Goal: Book appointment/travel/reservation

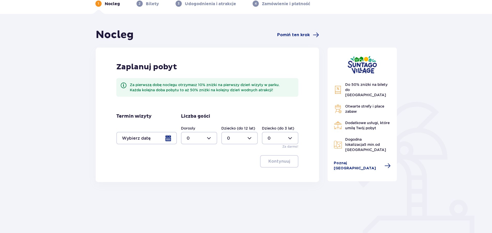
scroll to position [54, 0]
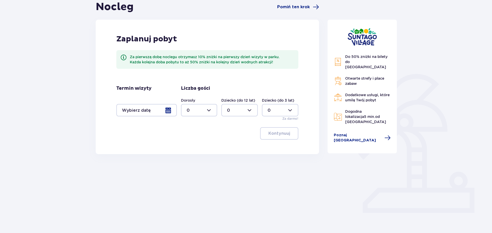
click at [145, 109] on div at bounding box center [146, 110] width 61 height 12
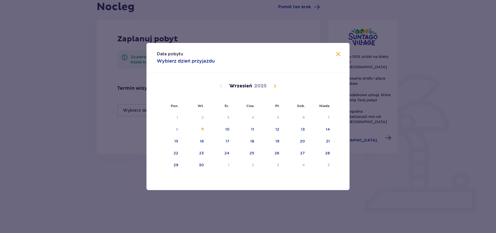
click at [275, 84] on span "Calendar" at bounding box center [275, 86] width 6 height 6
click at [207, 151] on div "20" at bounding box center [195, 153] width 26 height 11
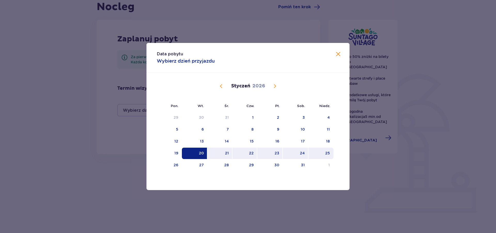
click at [322, 152] on div "25" at bounding box center [321, 153] width 25 height 11
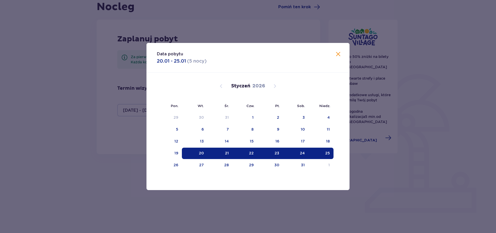
type input "20.01.26 - 25.01.26"
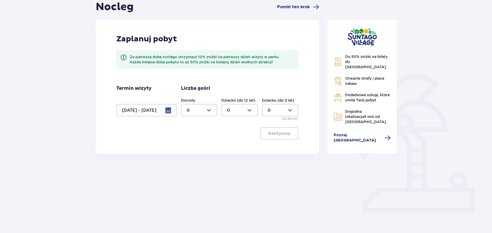
click at [208, 108] on div at bounding box center [199, 110] width 36 height 12
click at [193, 146] on div "2" at bounding box center [199, 148] width 25 height 6
type input "2"
click at [251, 111] on div at bounding box center [239, 110] width 36 height 12
click at [228, 136] on p "1" at bounding box center [228, 137] width 2 height 6
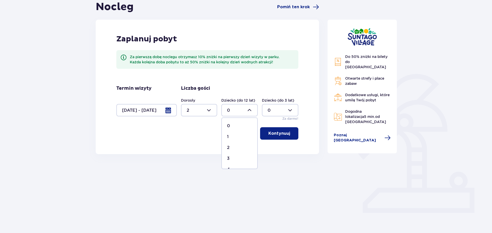
type input "1"
click at [290, 109] on div at bounding box center [280, 110] width 36 height 12
click at [272, 134] on div "1" at bounding box center [280, 137] width 25 height 6
type input "1"
click at [272, 134] on p "Kontynuuj" at bounding box center [279, 134] width 22 height 6
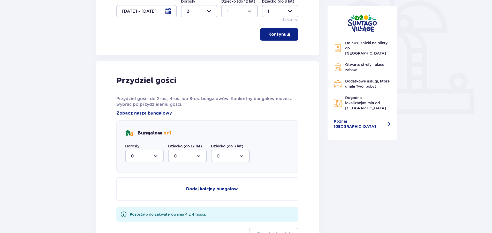
scroll to position [180, 0]
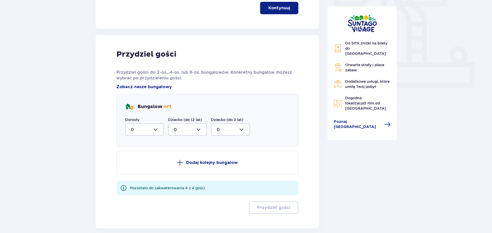
click at [160, 126] on div at bounding box center [144, 129] width 39 height 12
click at [147, 166] on div "2" at bounding box center [144, 167] width 27 height 6
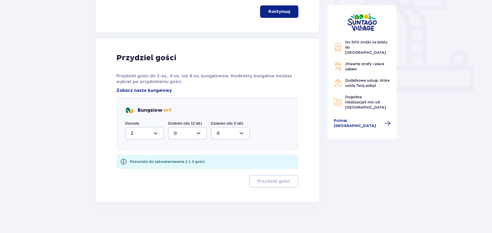
type input "2"
click at [199, 133] on div at bounding box center [187, 133] width 39 height 12
click at [184, 157] on span "1" at bounding box center [188, 159] width 38 height 11
type input "1"
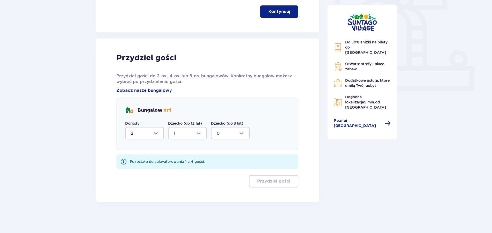
click at [232, 134] on div at bounding box center [230, 133] width 39 height 12
click at [224, 161] on div "1" at bounding box center [230, 160] width 27 height 6
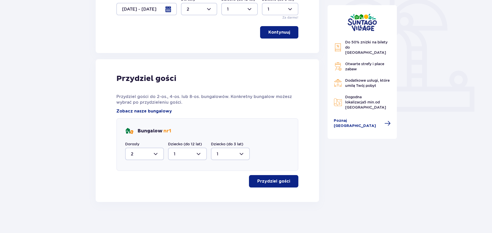
click at [265, 180] on p "Przydziel gości" at bounding box center [273, 181] width 33 height 6
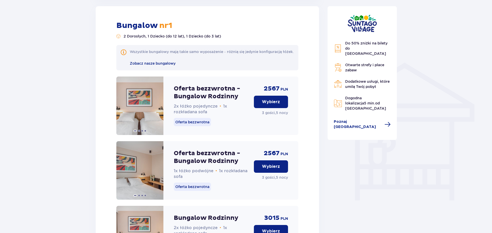
scroll to position [252, 0]
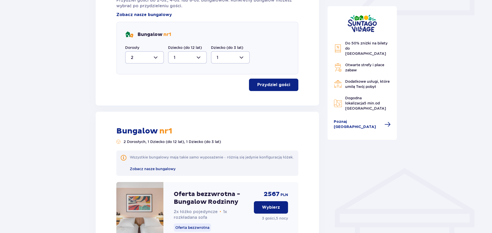
click at [199, 58] on div at bounding box center [187, 57] width 39 height 12
click at [241, 57] on div at bounding box center [230, 57] width 39 height 12
click at [222, 71] on div "0" at bounding box center [230, 73] width 27 height 6
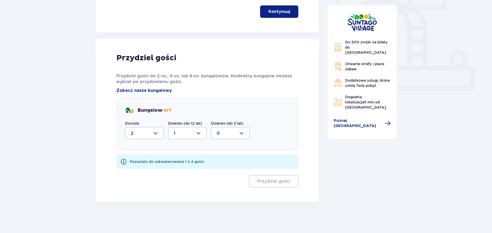
click at [201, 129] on div at bounding box center [187, 133] width 39 height 12
click at [177, 160] on div "1" at bounding box center [187, 160] width 27 height 6
click at [236, 132] on div at bounding box center [230, 133] width 39 height 12
click at [215, 164] on span "1" at bounding box center [231, 159] width 38 height 11
type input "1"
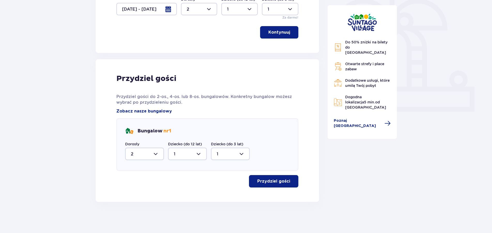
scroll to position [155, 0]
click at [261, 181] on p "Przydziel gości" at bounding box center [273, 181] width 33 height 6
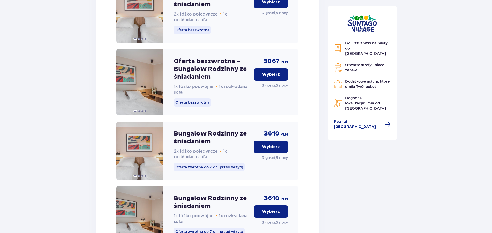
scroll to position [832, 0]
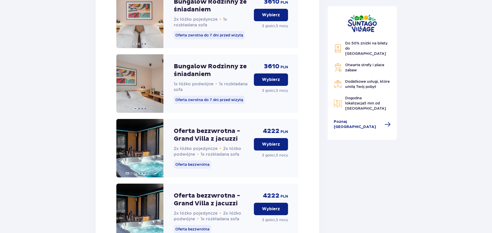
click at [259, 150] on button "Wybierz" at bounding box center [271, 144] width 34 height 12
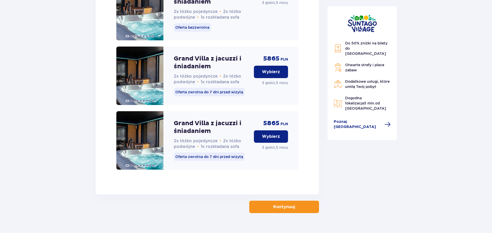
scroll to position [1312, 0]
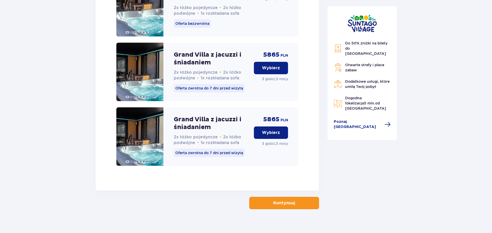
click at [294, 200] on span "button" at bounding box center [296, 203] width 6 height 6
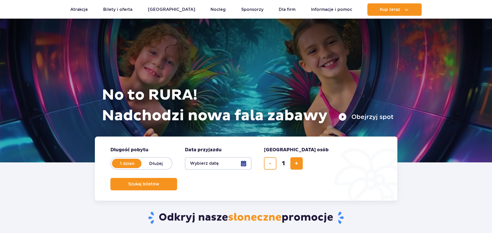
scroll to position [132, 0]
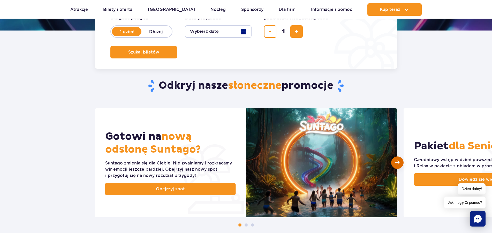
click at [402, 163] on div "Następny slajd" at bounding box center [397, 162] width 12 height 12
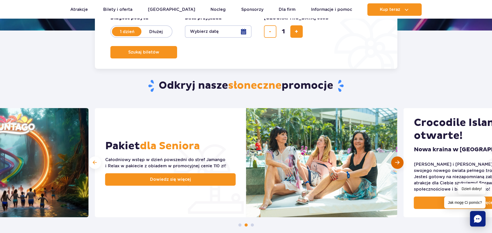
click at [402, 163] on div "Następny slajd" at bounding box center [397, 162] width 12 height 12
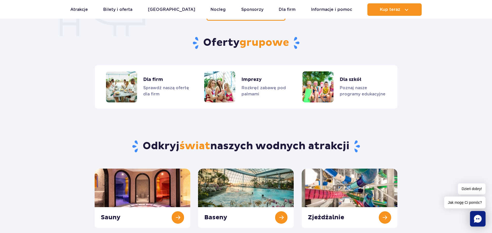
scroll to position [527, 0]
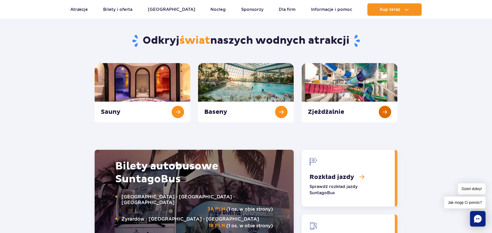
click at [338, 74] on link "Zjeżdżalnie" at bounding box center [350, 92] width 96 height 59
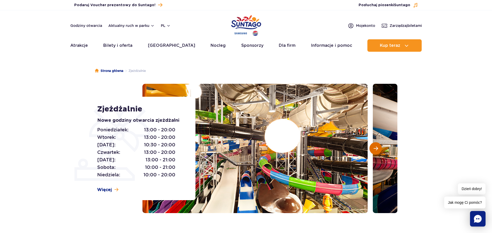
click at [375, 148] on span "Następny slajd" at bounding box center [376, 148] width 4 height 5
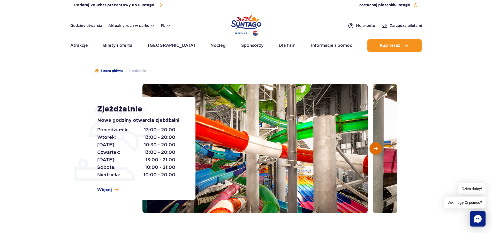
click at [375, 148] on span "Następny slajd" at bounding box center [376, 148] width 4 height 5
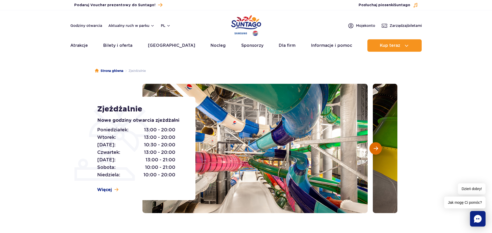
click at [375, 148] on span "Następny slajd" at bounding box center [376, 148] width 4 height 5
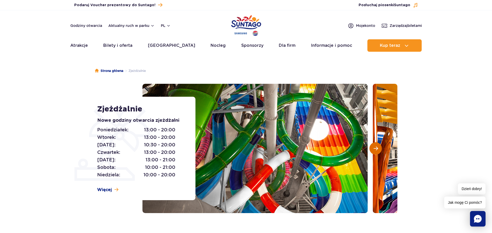
click at [375, 148] on span "Następny slajd" at bounding box center [376, 148] width 4 height 5
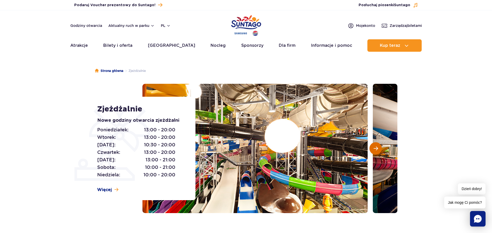
click at [375, 148] on span "Następny slajd" at bounding box center [376, 148] width 4 height 5
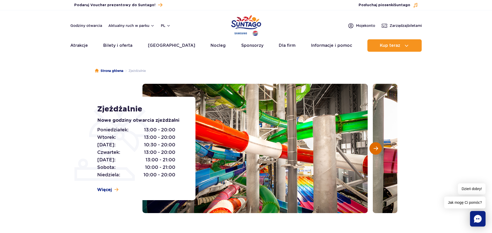
click at [375, 148] on span "Następny slajd" at bounding box center [376, 148] width 4 height 5
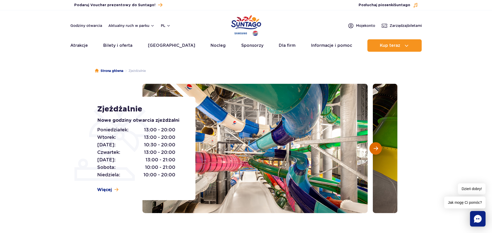
click at [375, 148] on span "Następny slajd" at bounding box center [376, 148] width 4 height 5
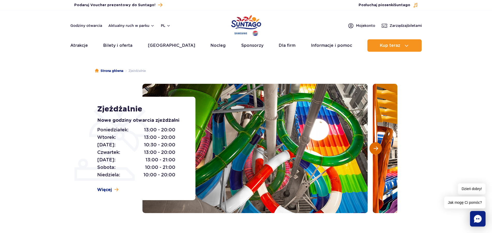
click at [375, 148] on span "Następny slajd" at bounding box center [376, 148] width 4 height 5
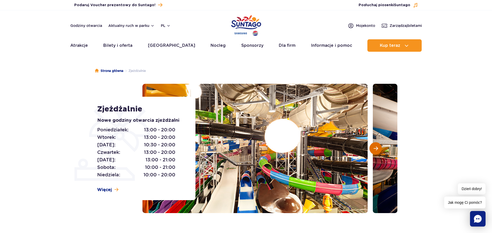
click at [375, 148] on span "Następny slajd" at bounding box center [376, 148] width 4 height 5
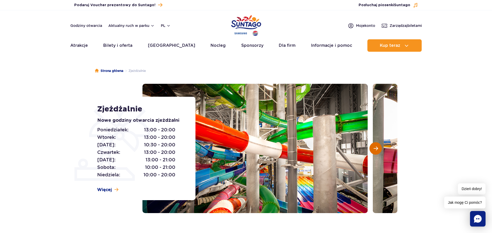
click at [375, 148] on span "Następny slajd" at bounding box center [376, 148] width 4 height 5
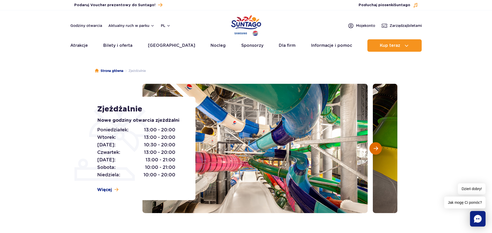
click at [375, 148] on span "Następny slajd" at bounding box center [376, 148] width 4 height 5
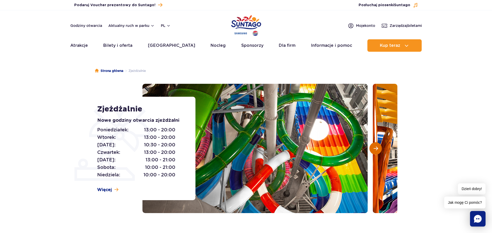
click at [375, 148] on span "Następny slajd" at bounding box center [376, 148] width 4 height 5
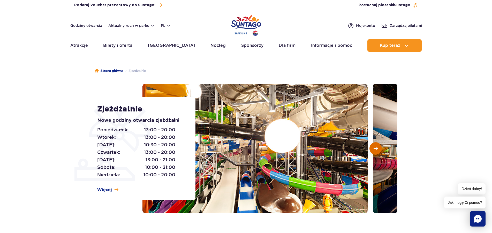
click at [375, 148] on span "Następny slajd" at bounding box center [376, 148] width 4 height 5
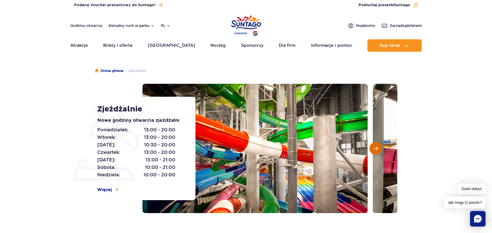
click at [375, 148] on span "Następny slajd" at bounding box center [376, 148] width 4 height 5
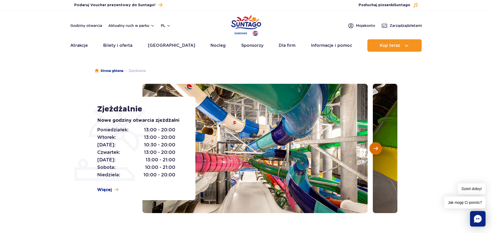
click at [375, 148] on span "Następny slajd" at bounding box center [376, 148] width 4 height 5
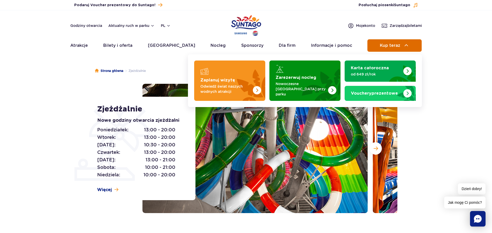
click at [383, 44] on span "Kup teraz" at bounding box center [390, 45] width 20 height 5
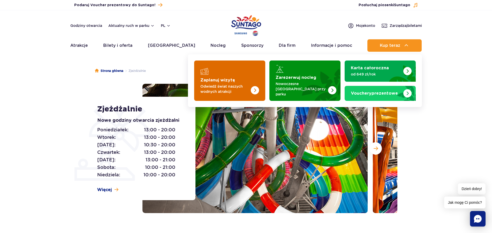
click at [216, 81] on div "Zaplanuj wizytę Odwiedź świat naszych wodnych atrakcji" at bounding box center [229, 86] width 59 height 17
